Goal: Information Seeking & Learning: Learn about a topic

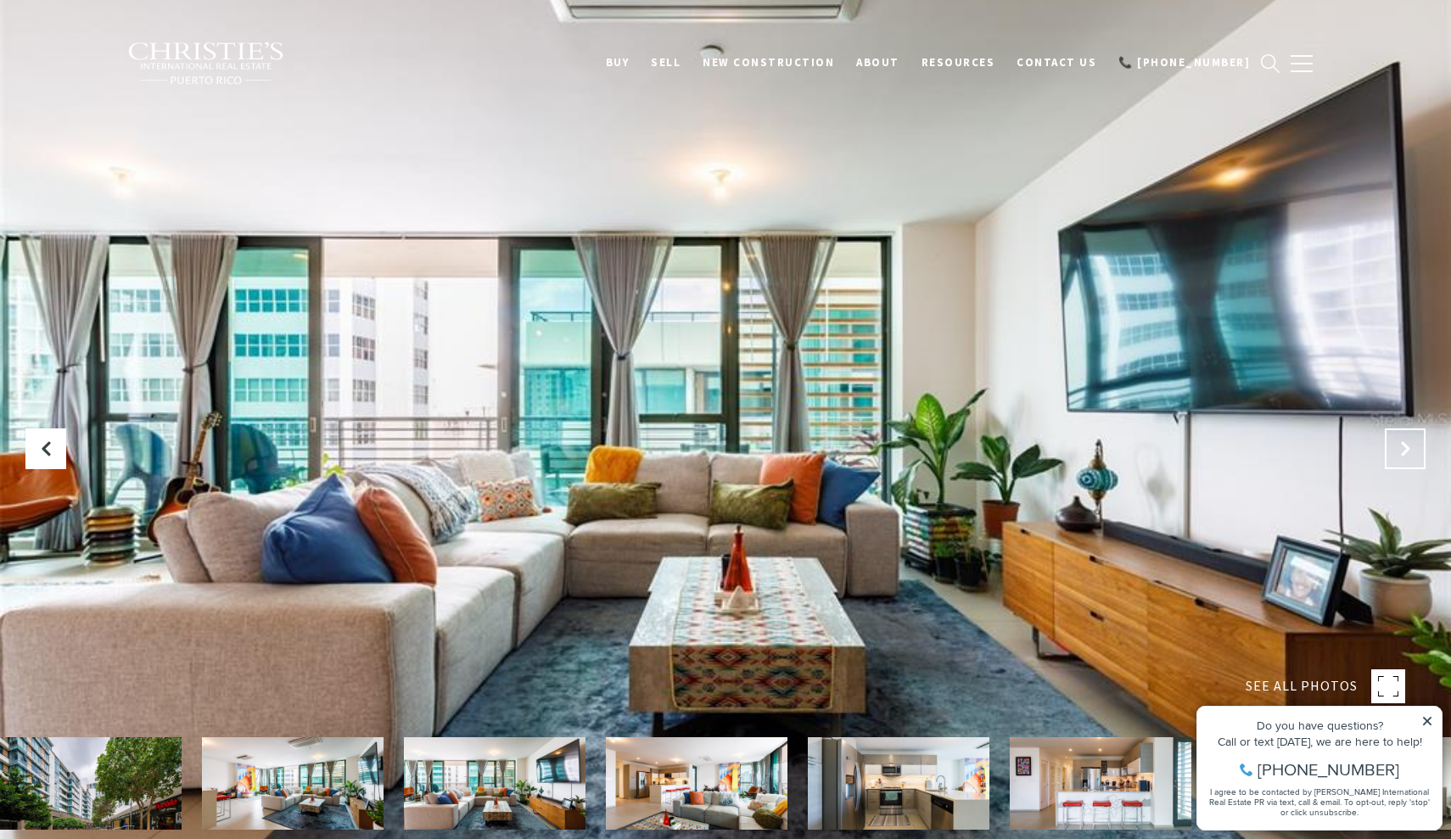
click at [1409, 447] on icon "Next Slide" at bounding box center [1405, 448] width 17 height 17
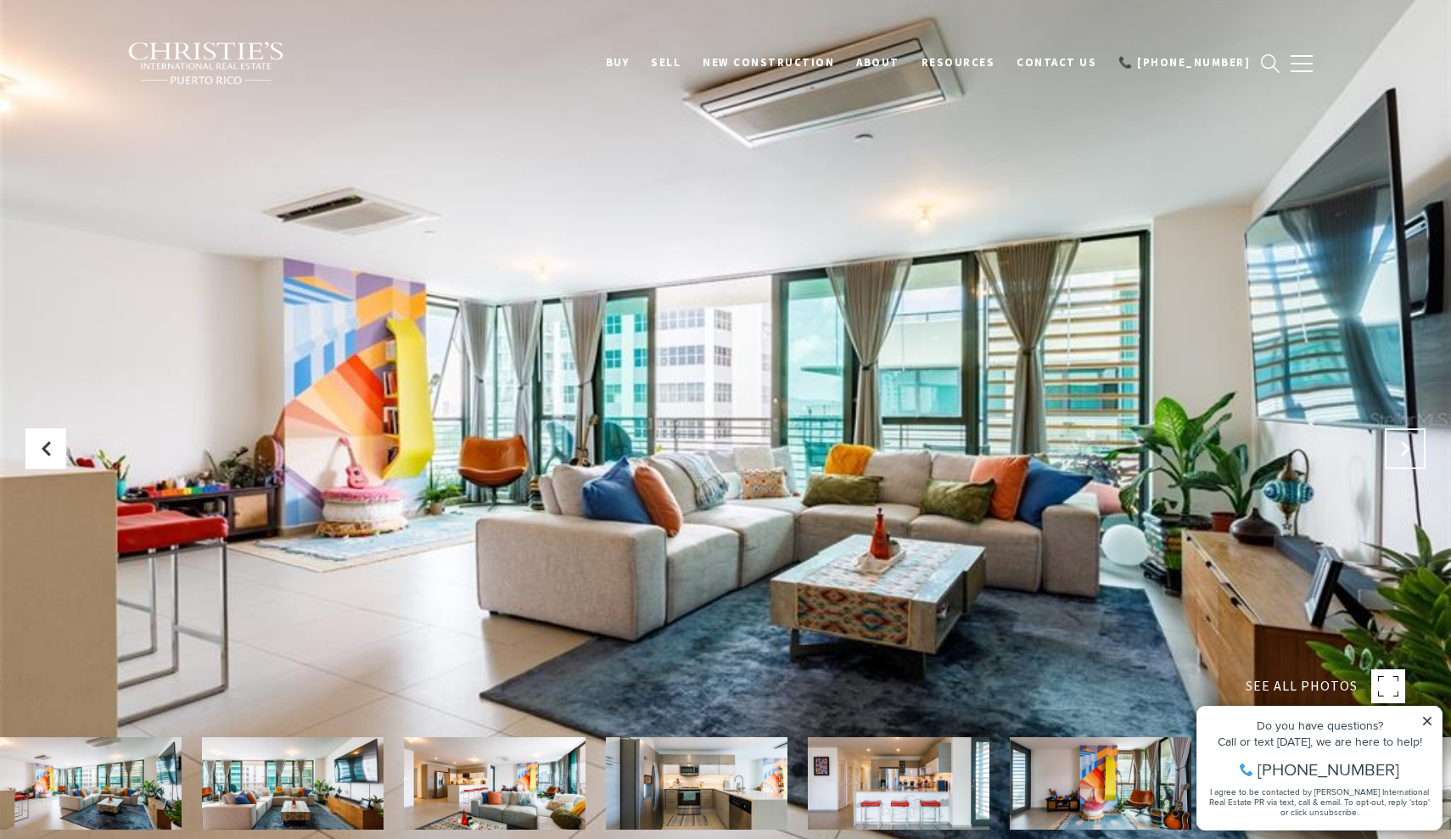
click at [1409, 447] on icon "Next Slide" at bounding box center [1405, 448] width 17 height 17
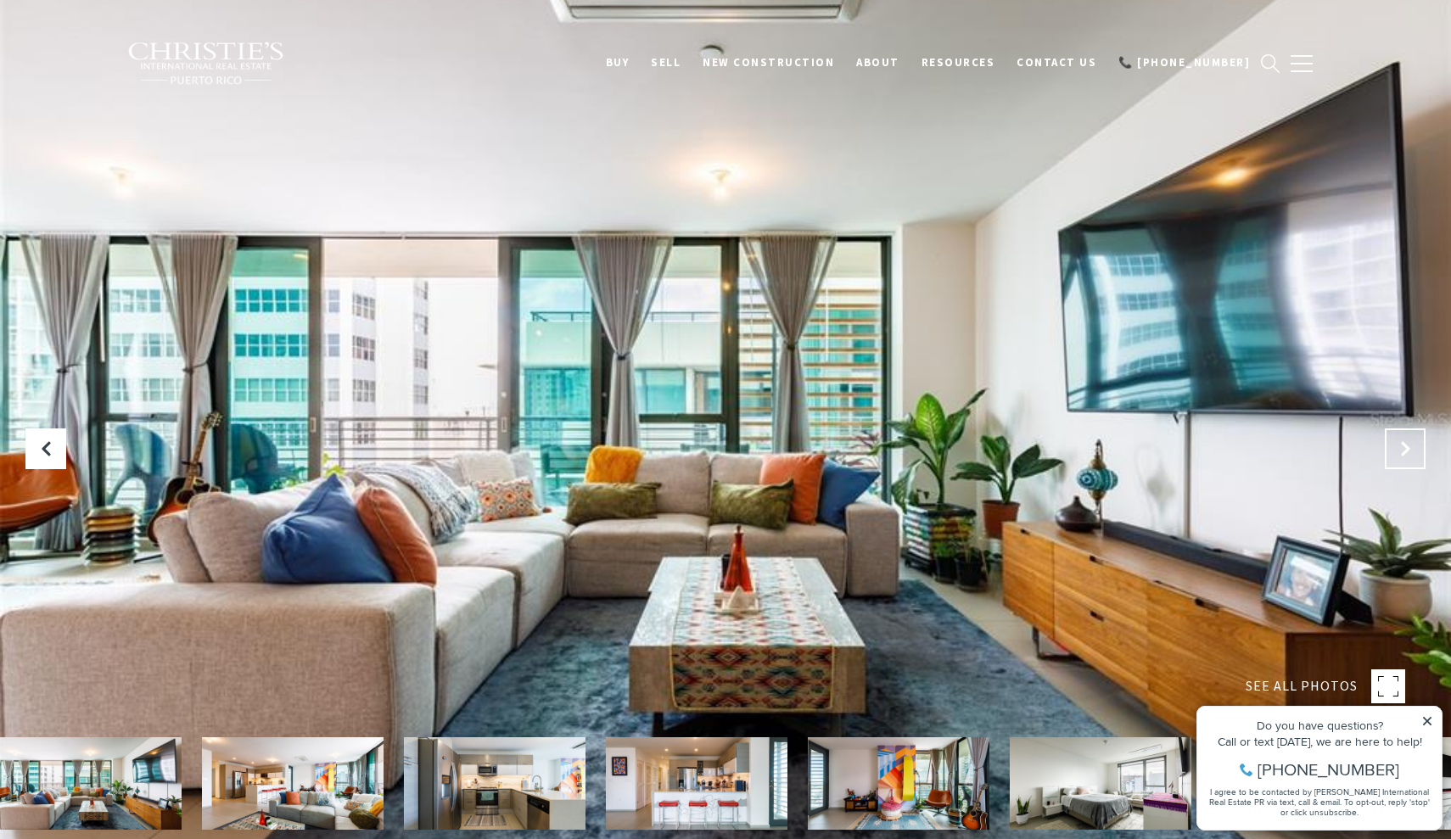
click at [1409, 447] on icon "Next Slide" at bounding box center [1405, 448] width 17 height 17
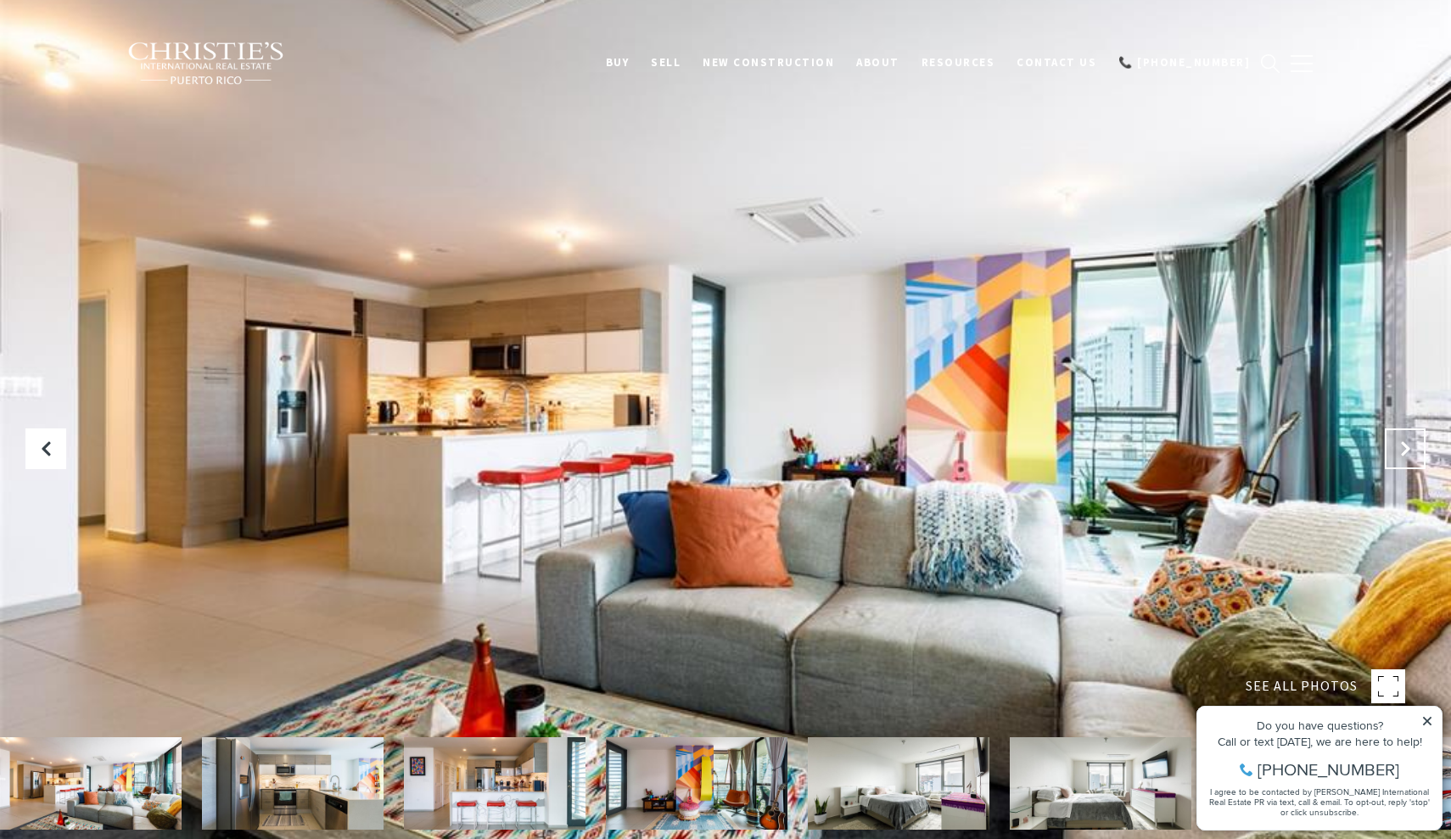
click at [1409, 447] on icon "Next Slide" at bounding box center [1405, 448] width 17 height 17
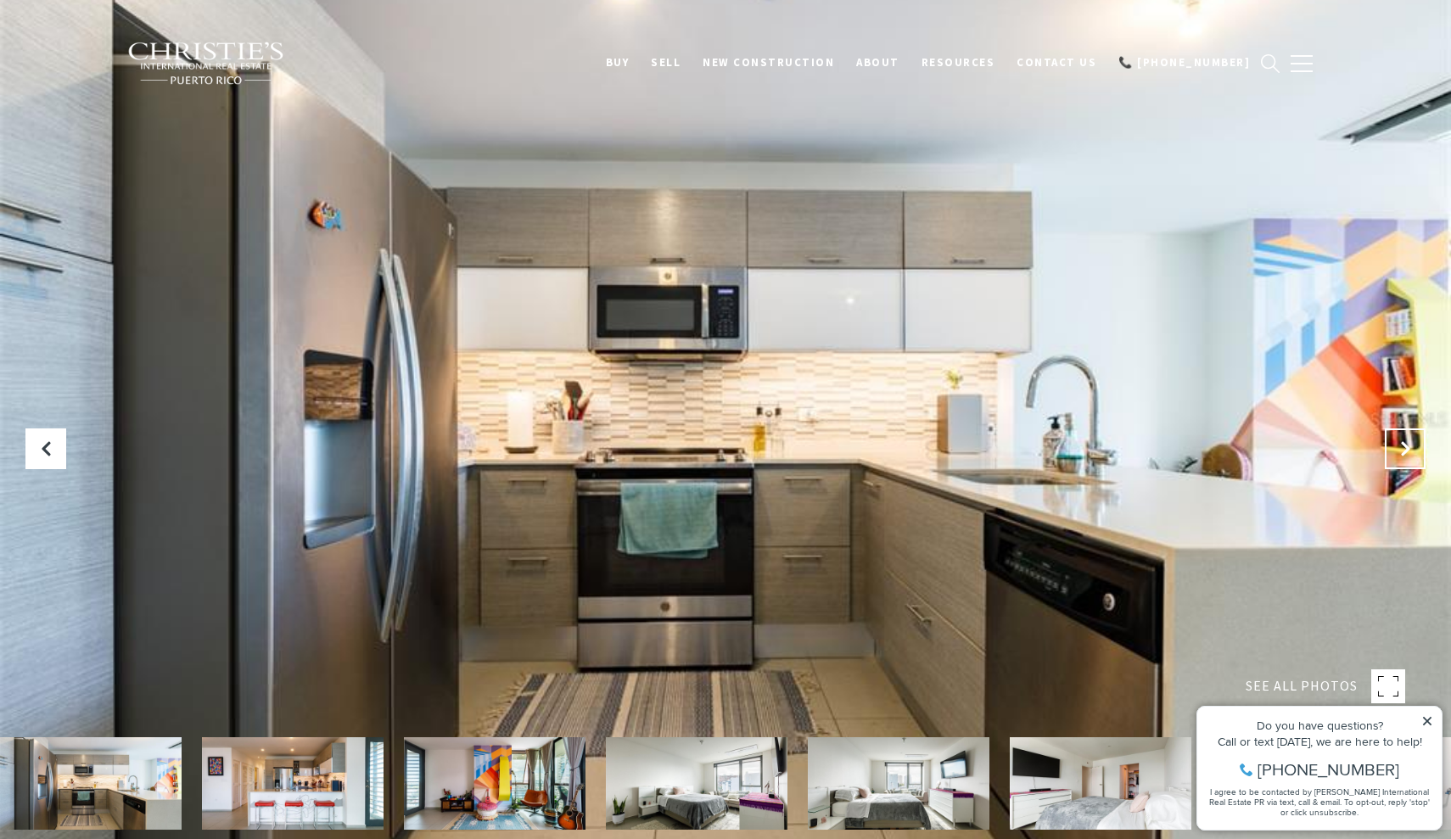
click at [1409, 447] on icon "Next Slide" at bounding box center [1405, 448] width 17 height 17
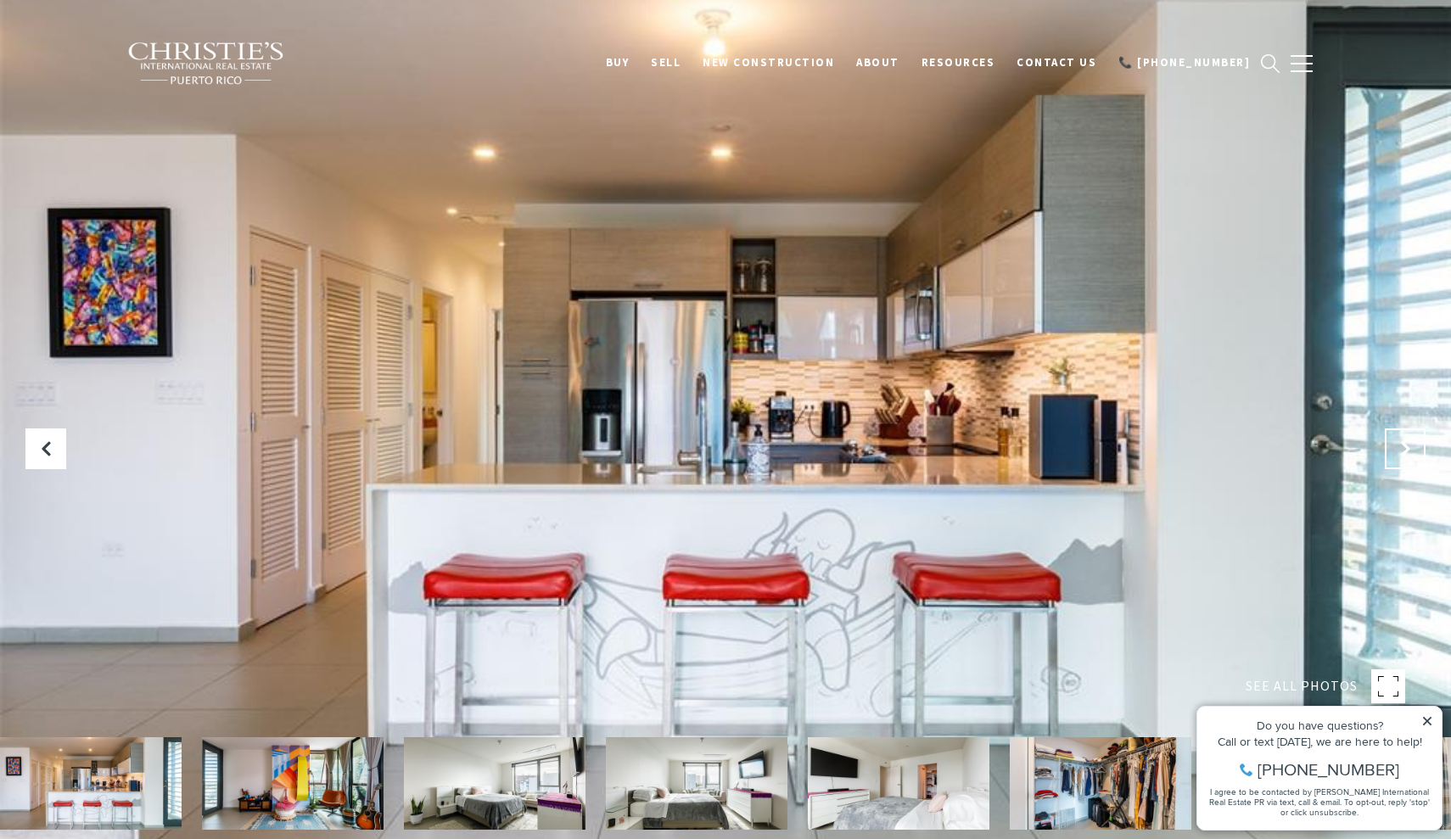
click at [1409, 447] on icon "Next Slide" at bounding box center [1405, 448] width 17 height 17
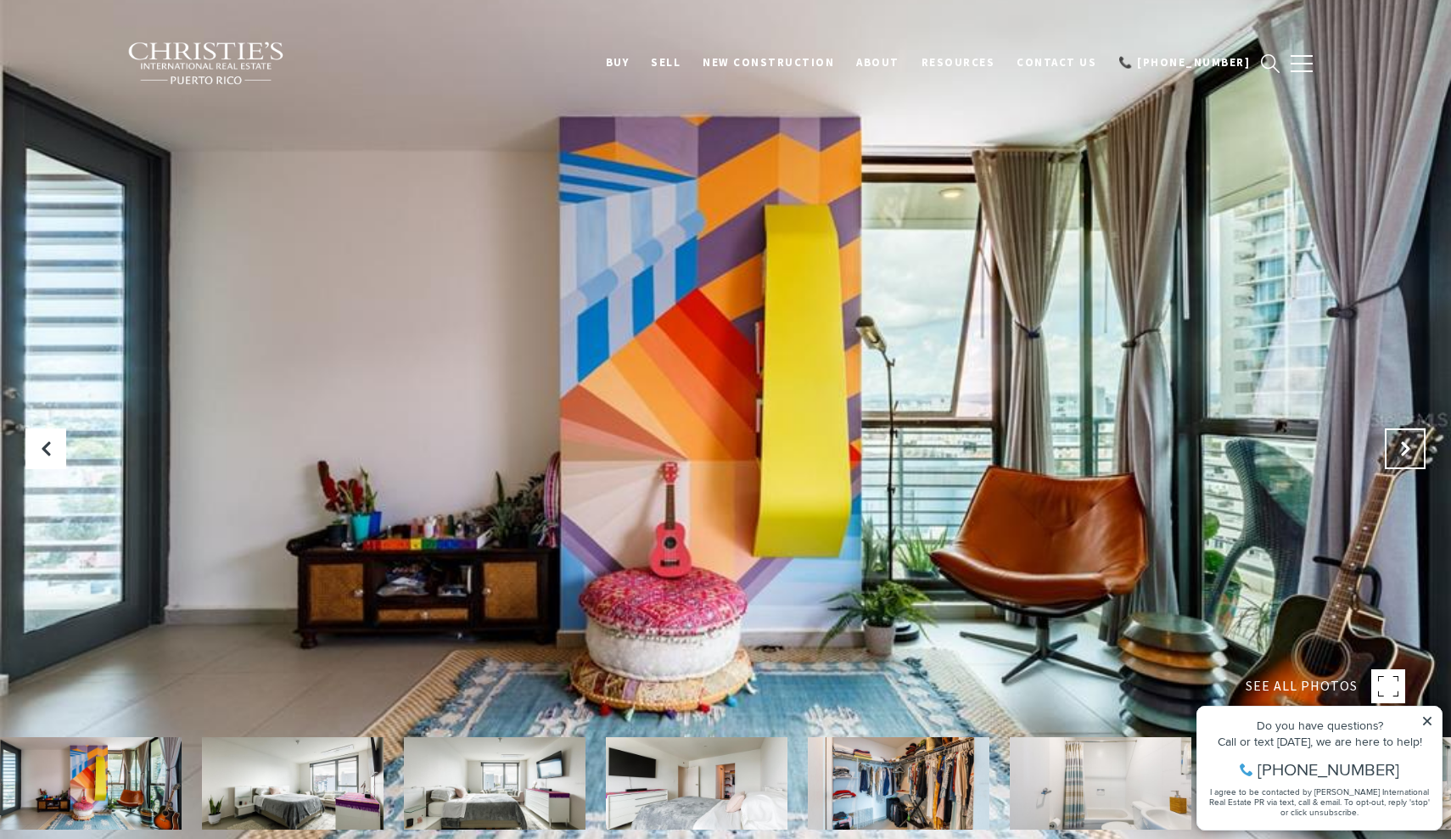
click at [1409, 447] on icon "Next Slide" at bounding box center [1405, 448] width 17 height 17
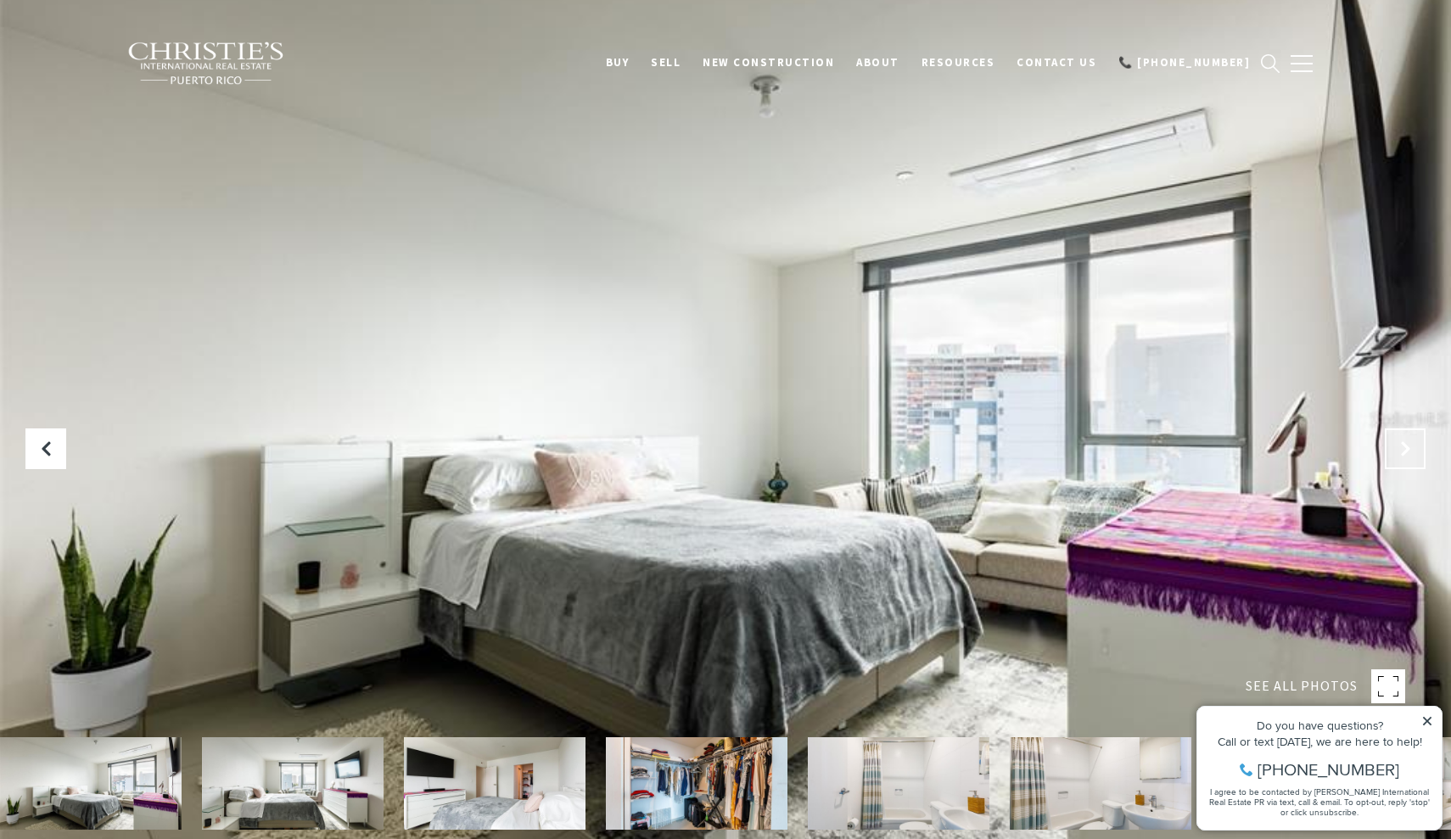
click at [1409, 447] on icon "Next Slide" at bounding box center [1405, 448] width 17 height 17
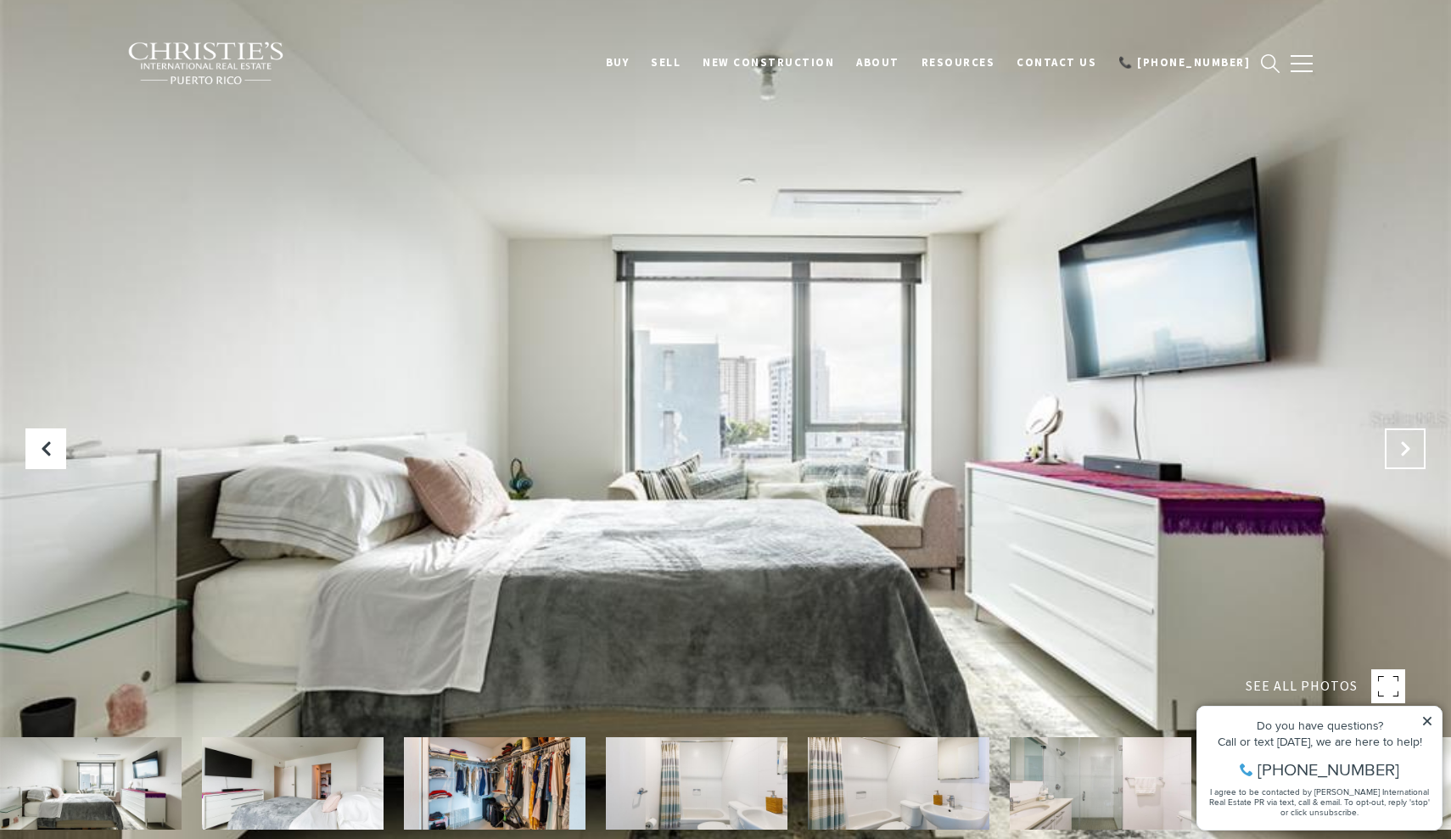
click at [1409, 447] on icon "Next Slide" at bounding box center [1405, 448] width 17 height 17
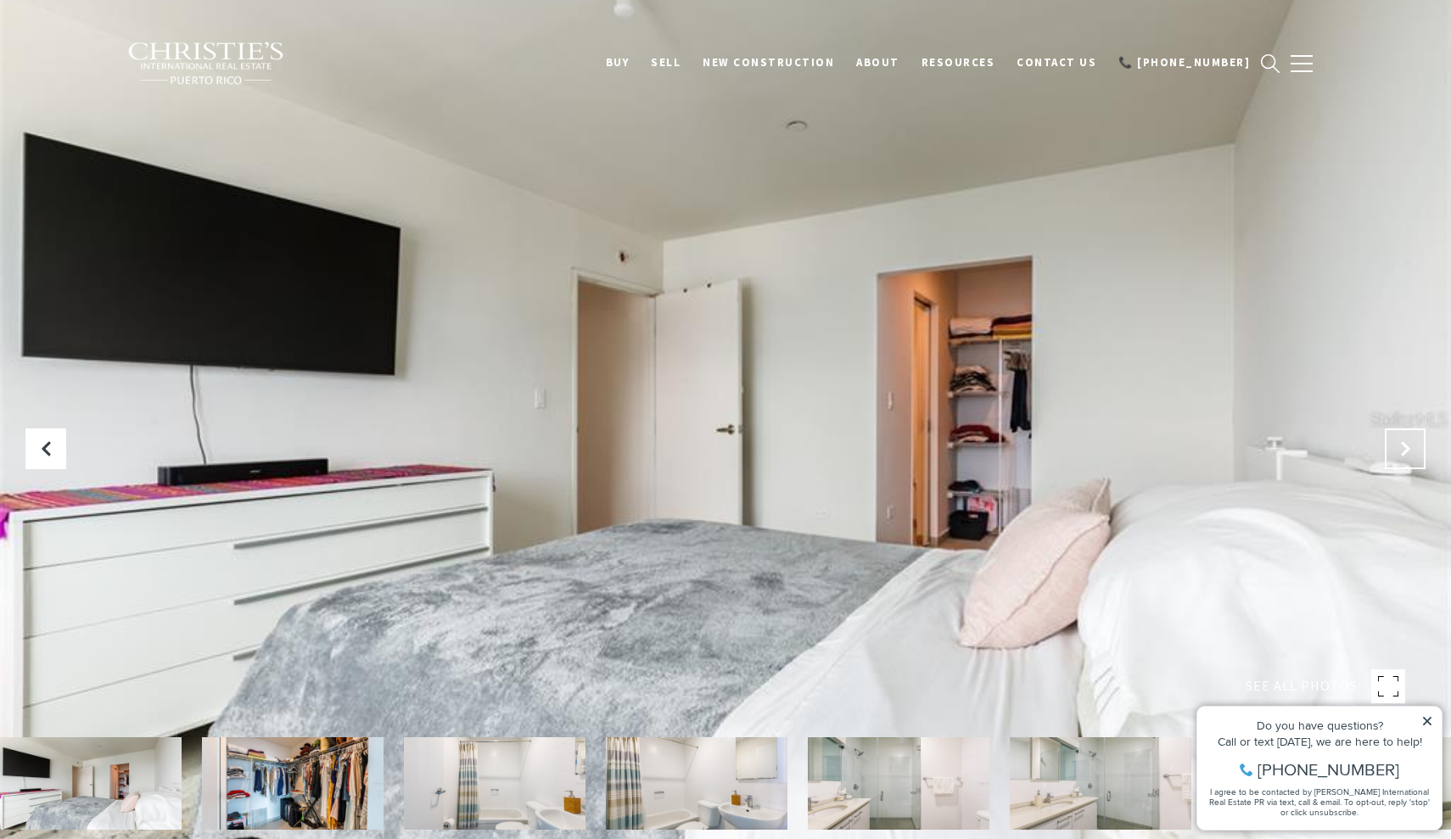
click at [1409, 447] on icon "Next Slide" at bounding box center [1405, 448] width 17 height 17
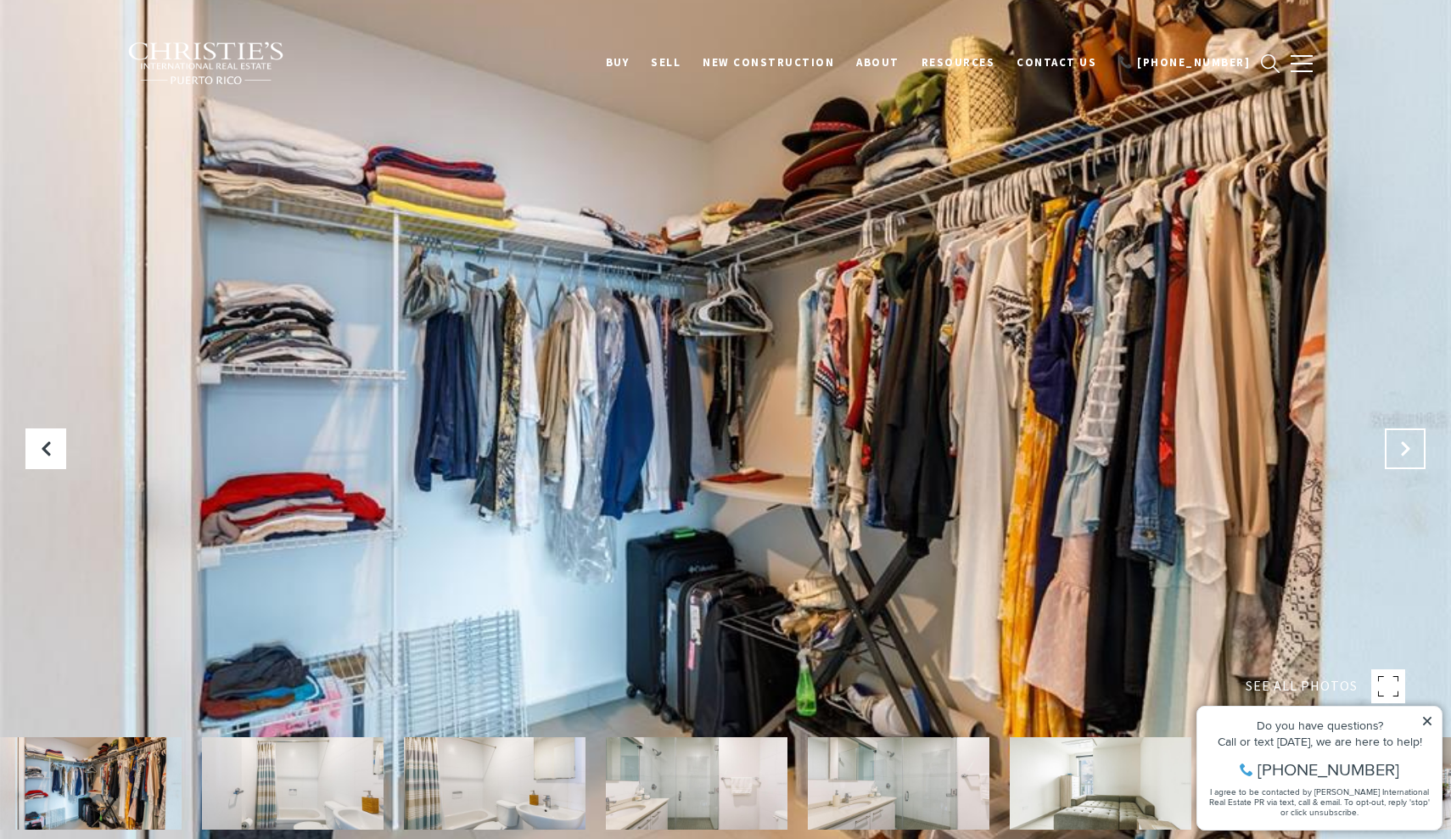
click at [1409, 447] on icon "Next Slide" at bounding box center [1405, 448] width 17 height 17
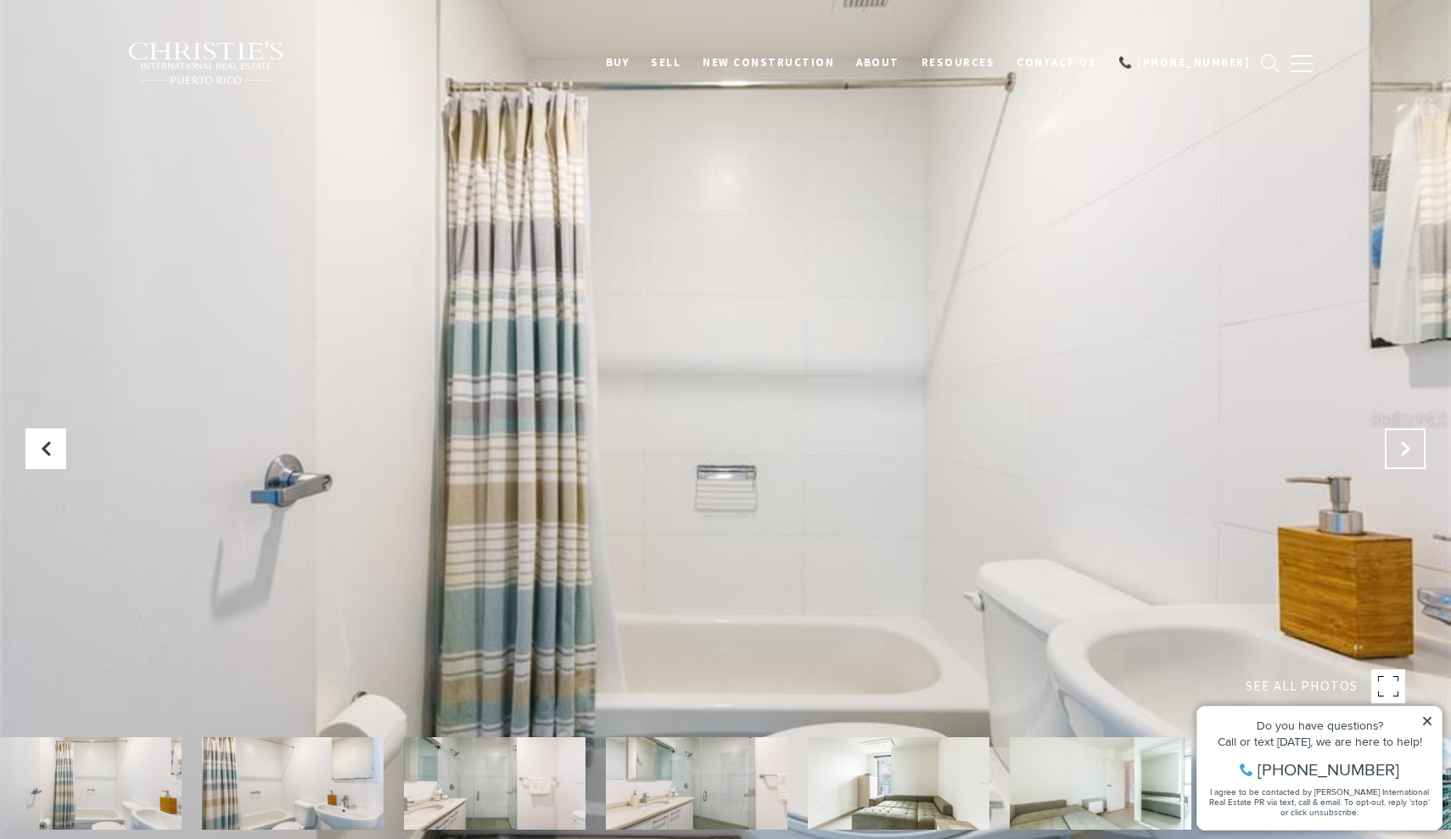
click at [1409, 447] on icon "Next Slide" at bounding box center [1405, 448] width 17 height 17
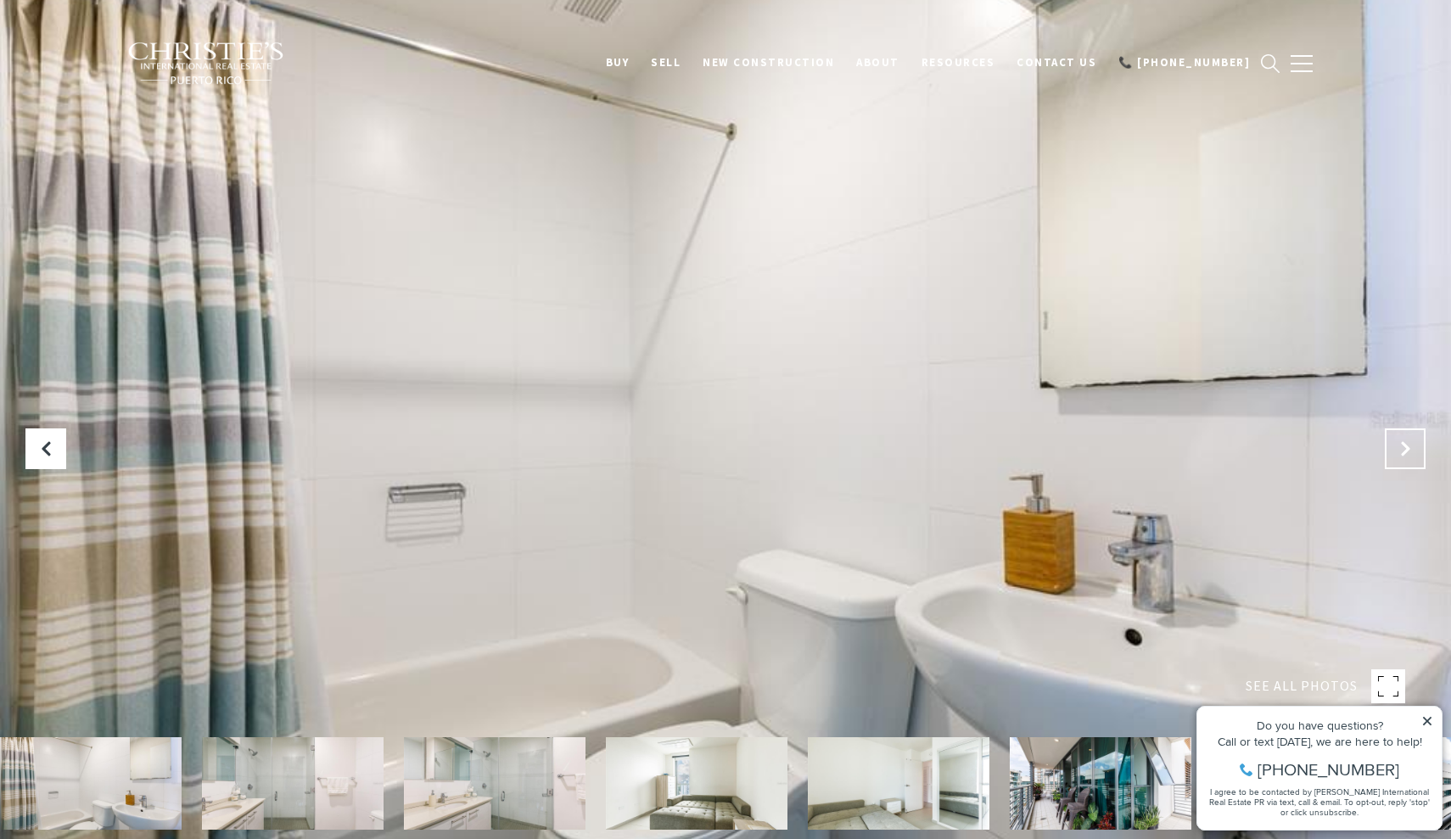
click at [1409, 447] on icon "Next Slide" at bounding box center [1405, 448] width 17 height 17
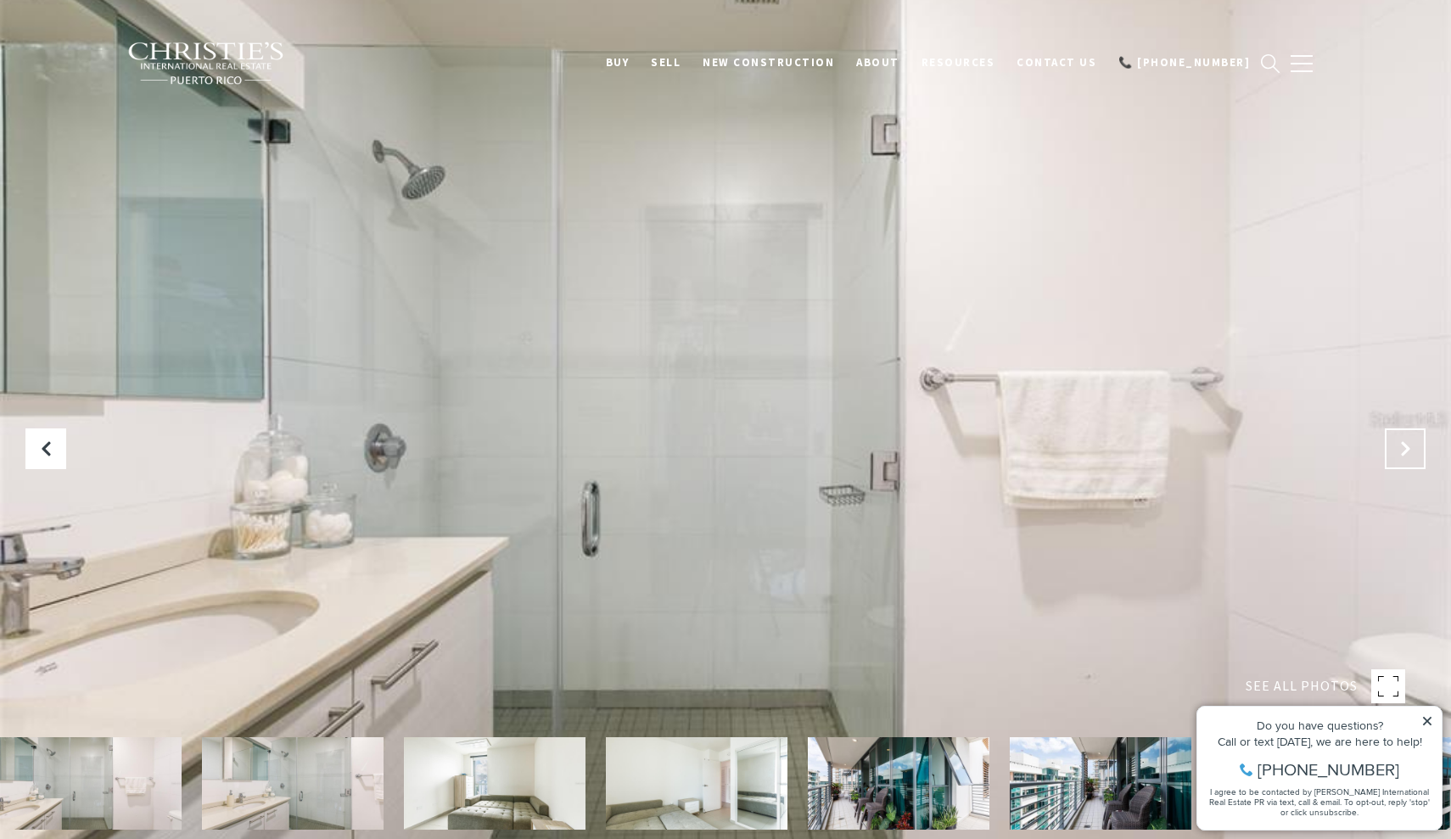
click at [1409, 447] on icon "Next Slide" at bounding box center [1405, 448] width 17 height 17
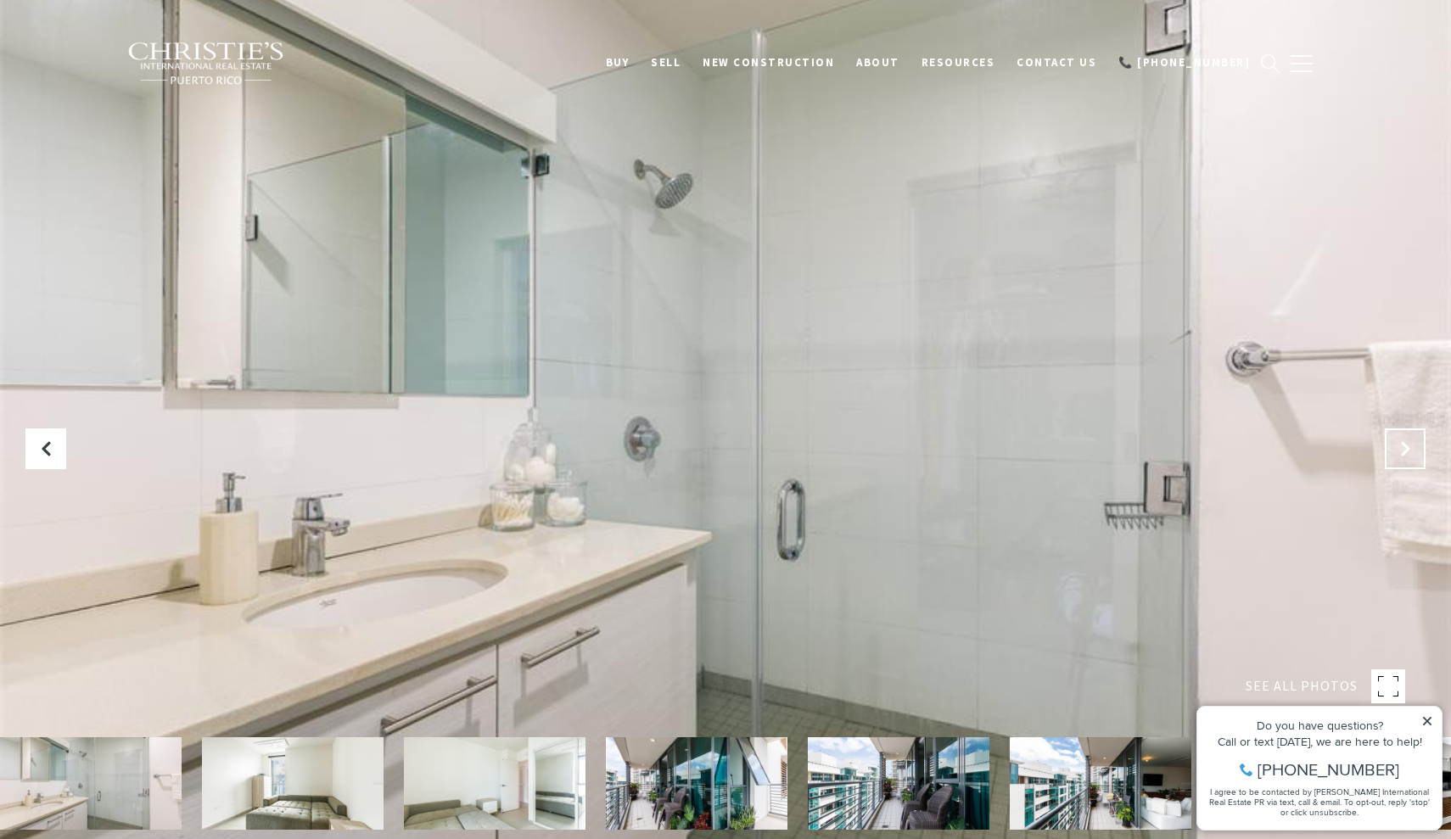
click at [1409, 447] on icon "Next Slide" at bounding box center [1405, 448] width 17 height 17
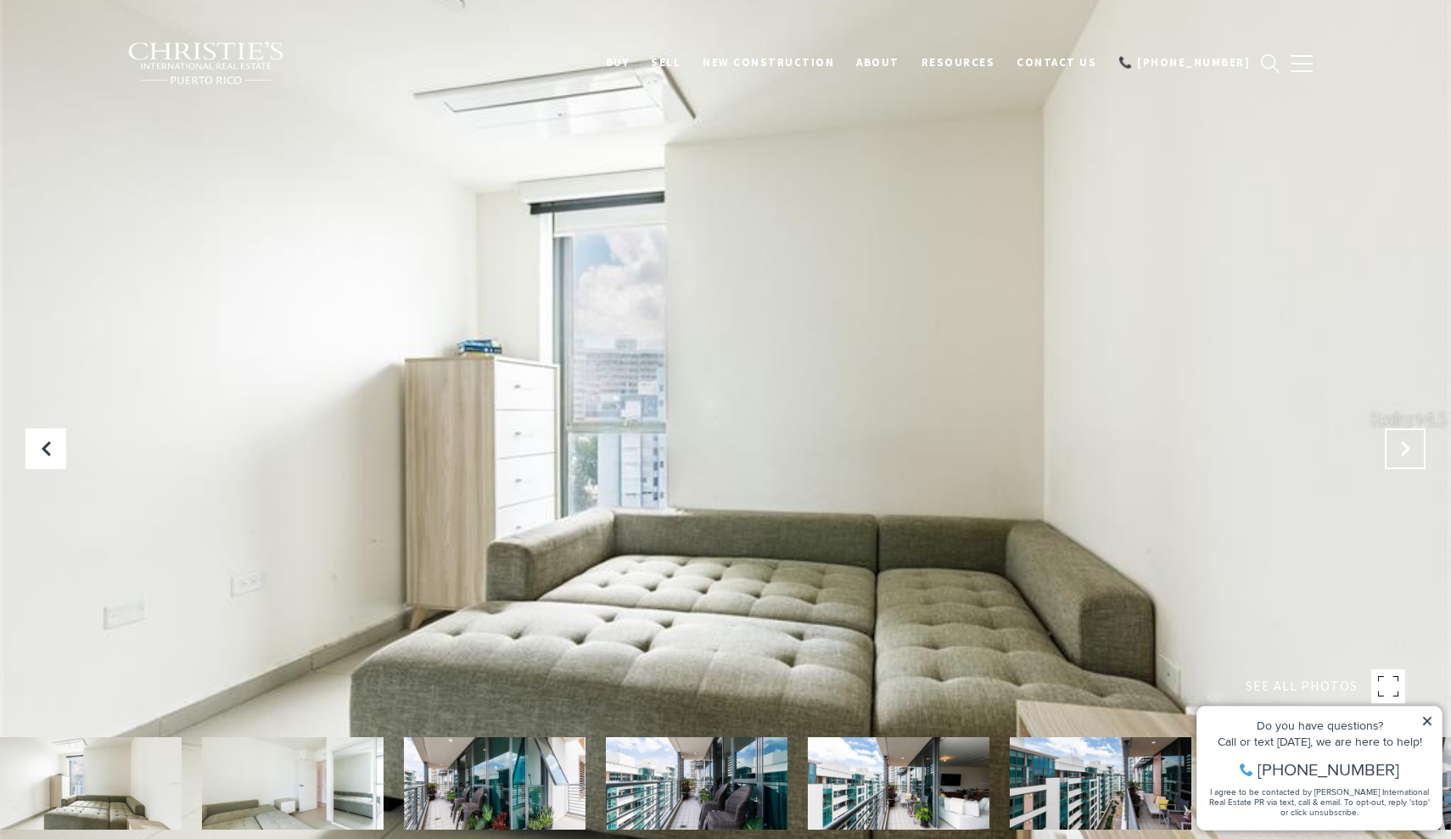
click at [1409, 447] on icon "Next Slide" at bounding box center [1405, 448] width 17 height 17
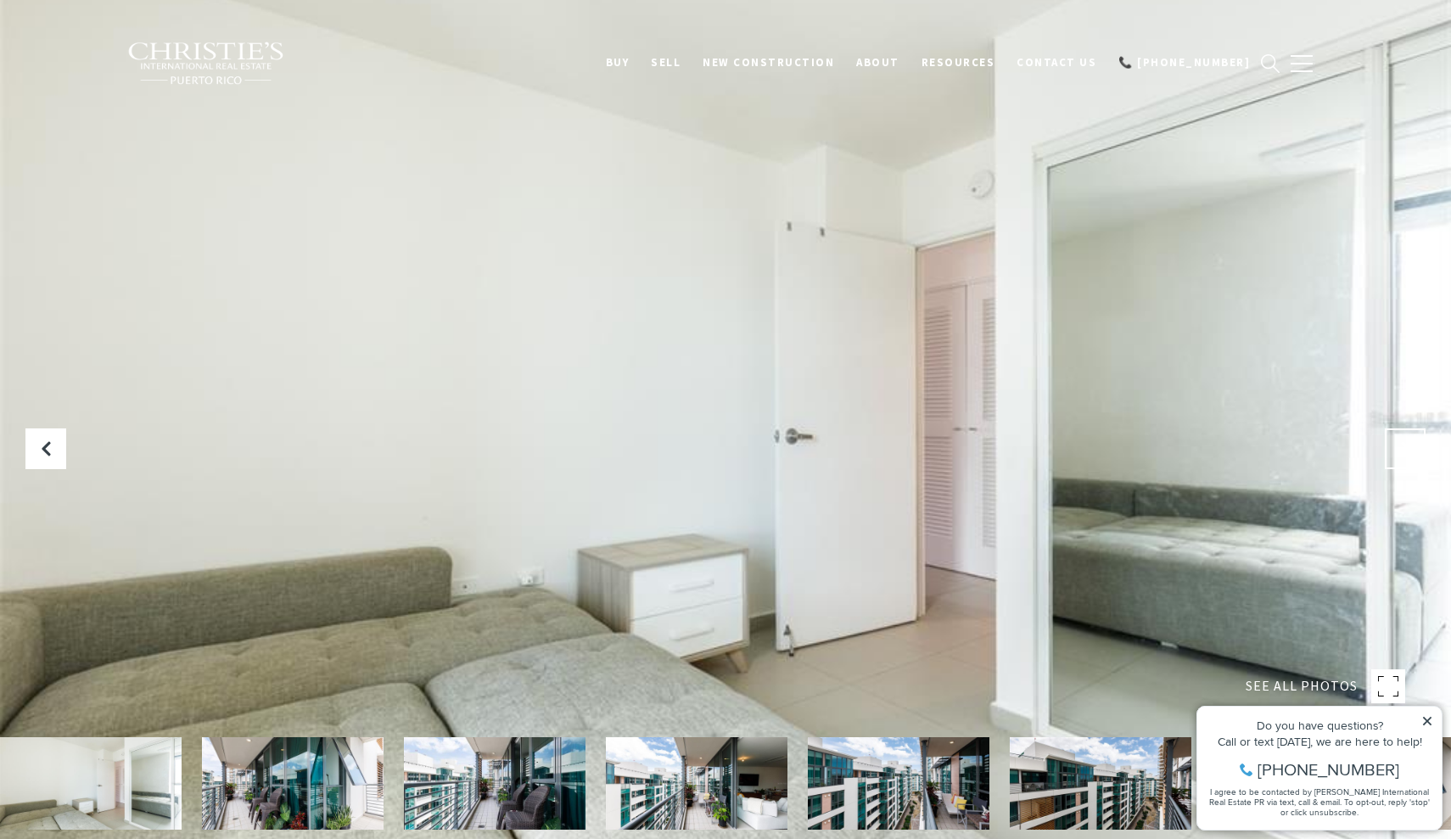
click at [1409, 447] on icon "Next Slide" at bounding box center [1405, 448] width 17 height 17
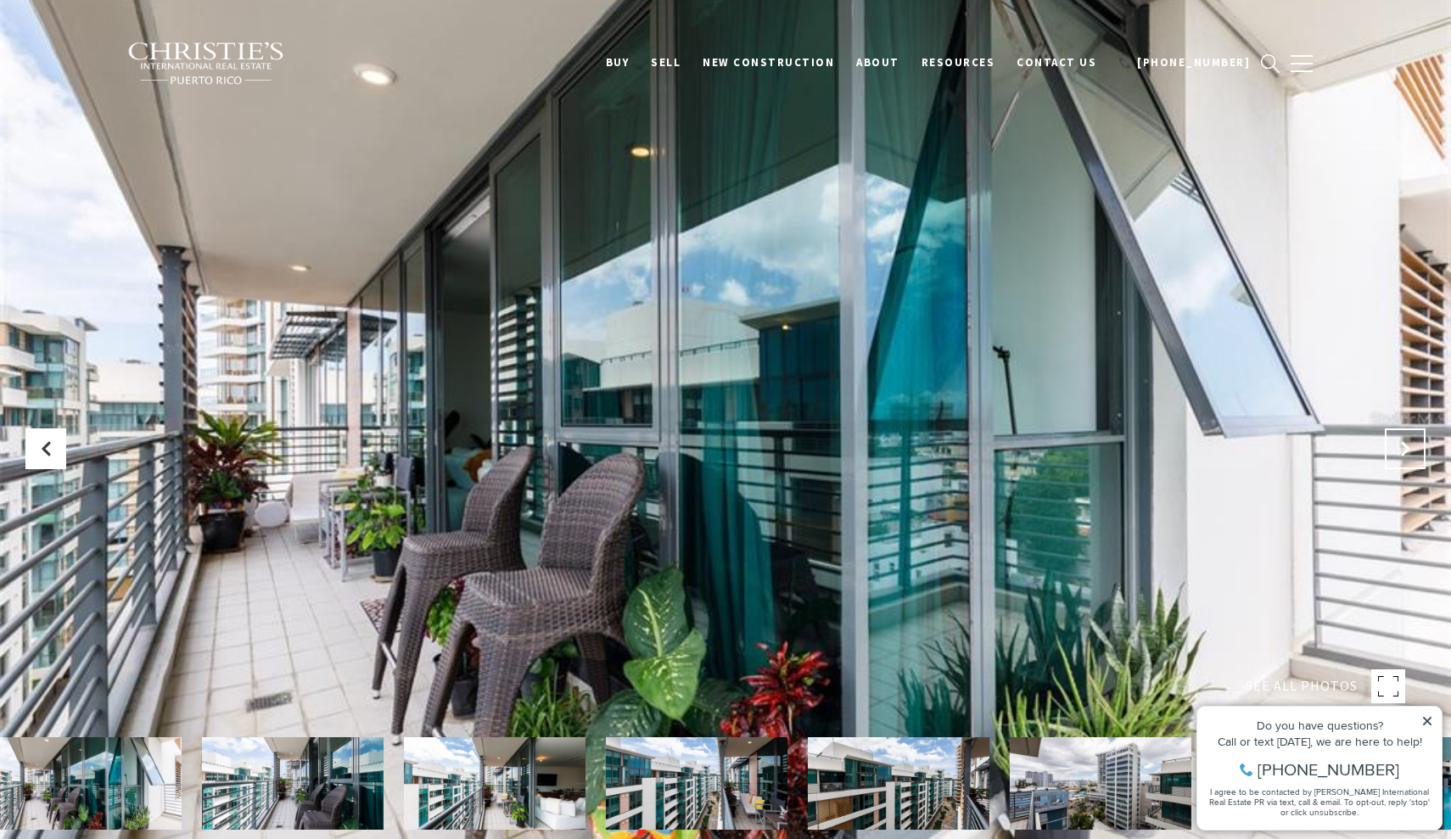
click at [1409, 447] on icon "Next Slide" at bounding box center [1405, 448] width 17 height 17
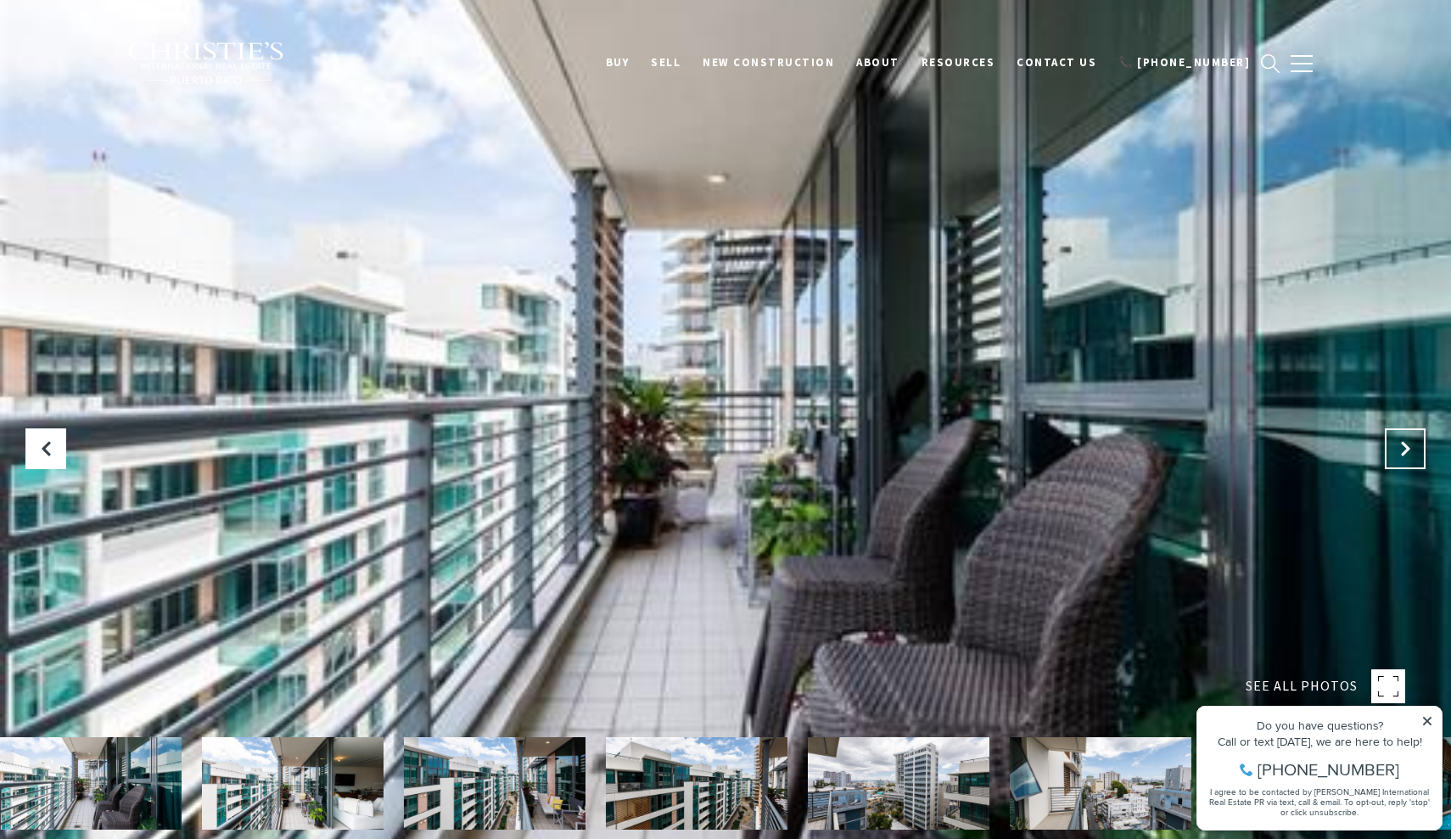
click at [1409, 447] on icon "Next Slide" at bounding box center [1405, 448] width 17 height 17
